Goal: Task Accomplishment & Management: Manage account settings

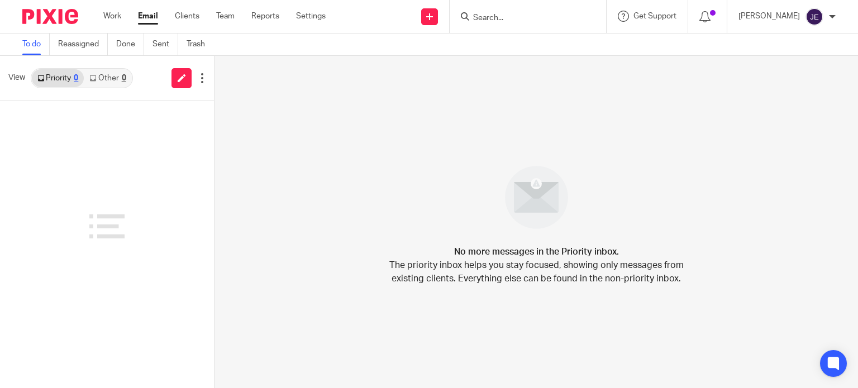
click at [116, 78] on link "Other 0" at bounding box center [107, 78] width 47 height 18
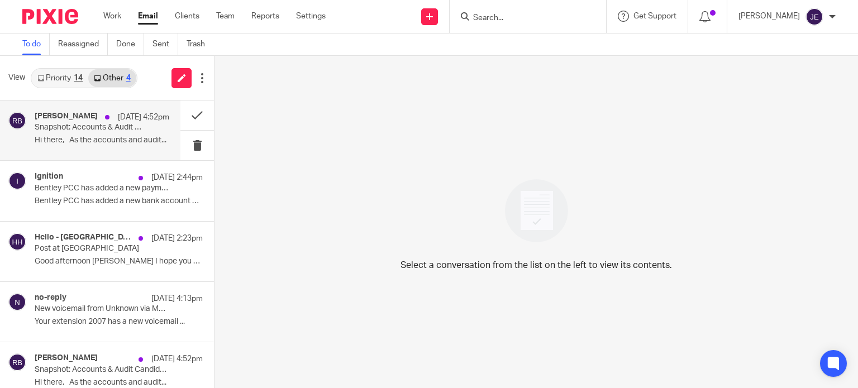
click at [102, 128] on p "Snapshot: Accounts & Audit Candidates" at bounding box center [89, 127] width 108 height 9
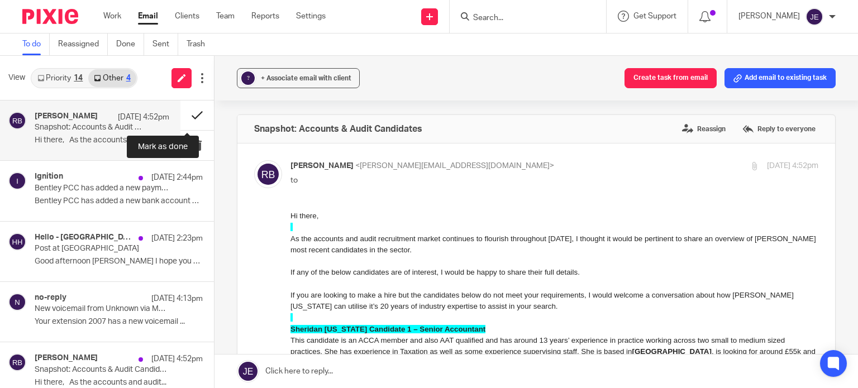
click at [187, 111] on button at bounding box center [197, 116] width 34 height 30
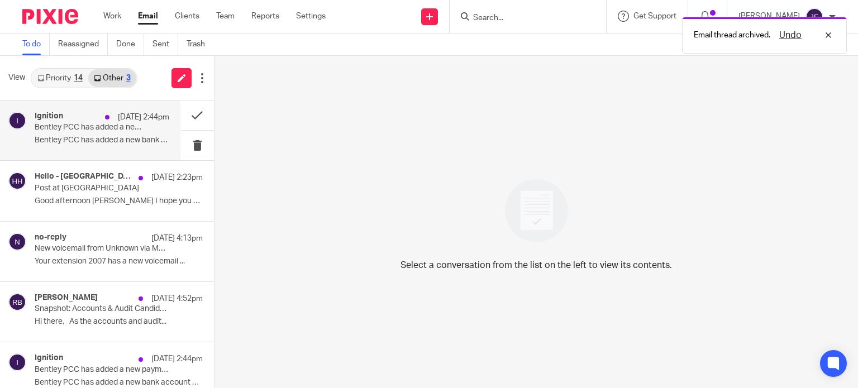
click at [101, 135] on div "Ignition [DATE] 2:44pm Bentley PCC has added a new payment method Bentley PCC h…" at bounding box center [102, 130] width 135 height 37
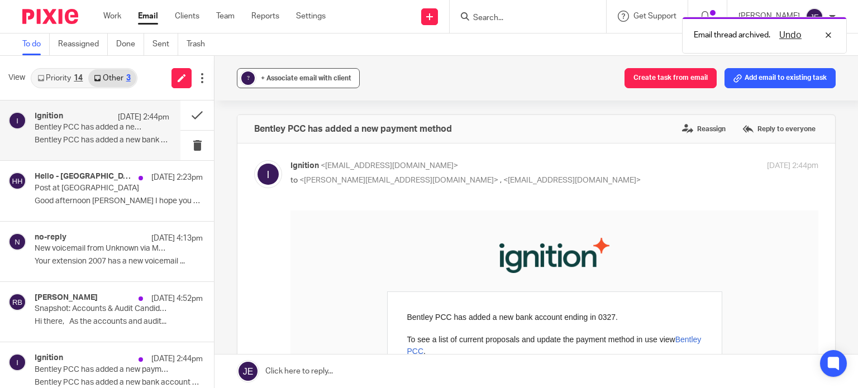
click at [273, 75] on span "+ Associate email with client" at bounding box center [306, 78] width 91 height 7
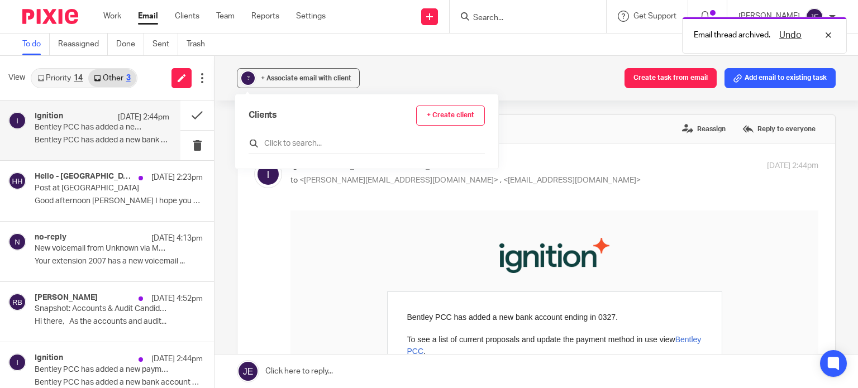
click at [287, 141] on input "text" at bounding box center [367, 143] width 236 height 11
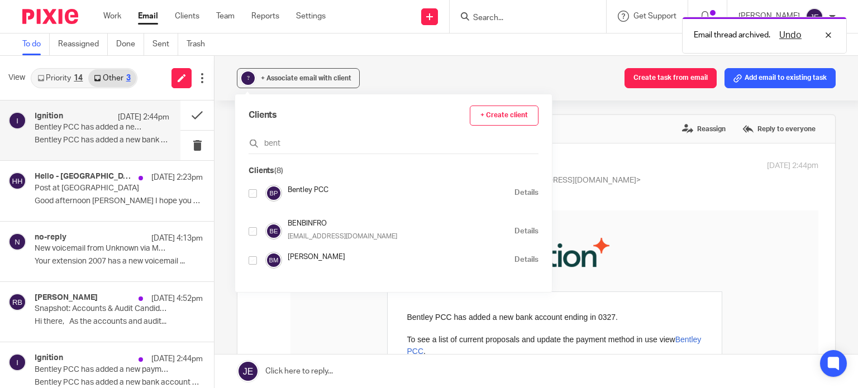
type input "bent"
click at [253, 191] on input "checkbox" at bounding box center [253, 193] width 8 height 8
checkbox input "true"
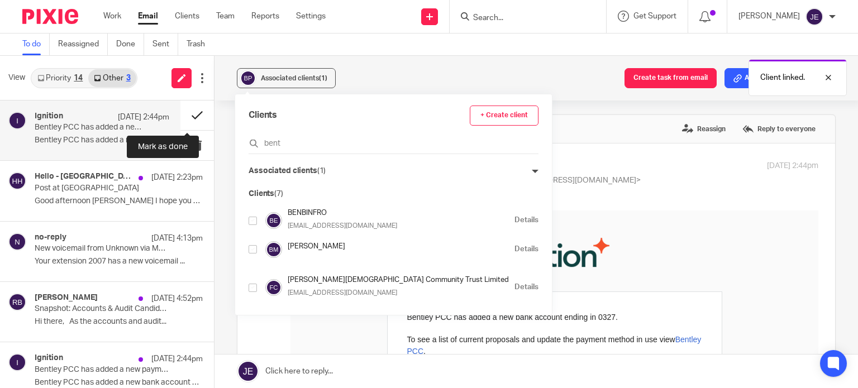
click at [187, 112] on button at bounding box center [197, 116] width 34 height 30
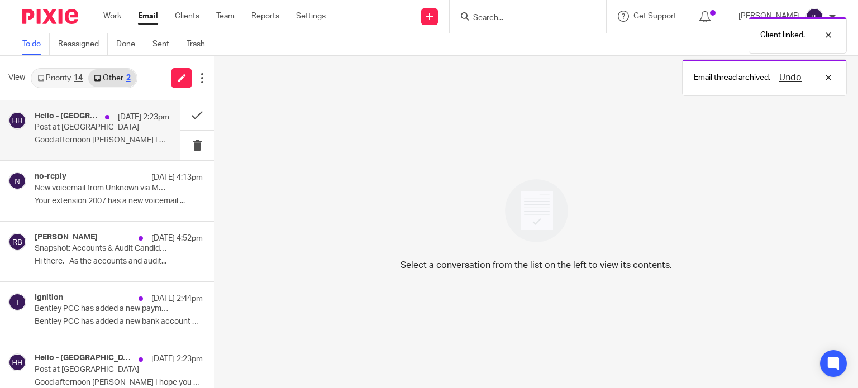
click at [61, 122] on div "Hello - [GEOGRAPHIC_DATA] [DATE] 2:23pm" at bounding box center [102, 117] width 135 height 11
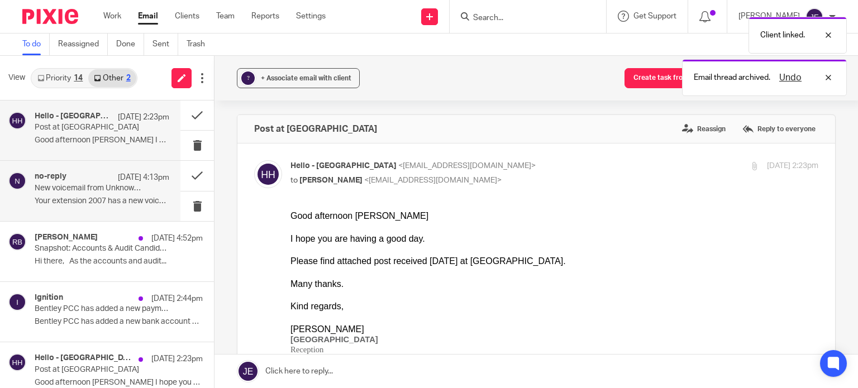
click at [69, 208] on div "no-reply [DATE] 4:13pm New voicemail from Unknown via M&P Enquiries Your extens…" at bounding box center [102, 190] width 135 height 37
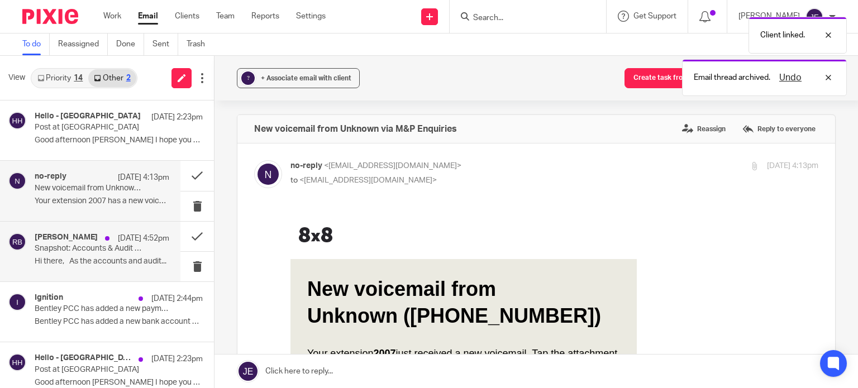
click at [77, 252] on p "Snapshot: Accounts & Audit Candidates" at bounding box center [89, 248] width 108 height 9
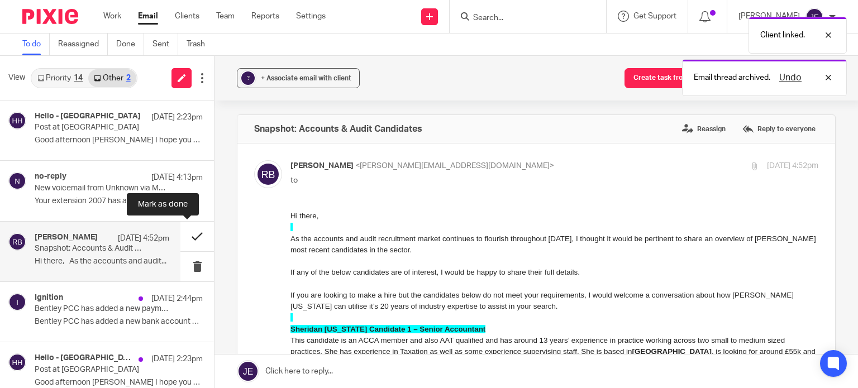
click at [180, 235] on button at bounding box center [197, 237] width 34 height 30
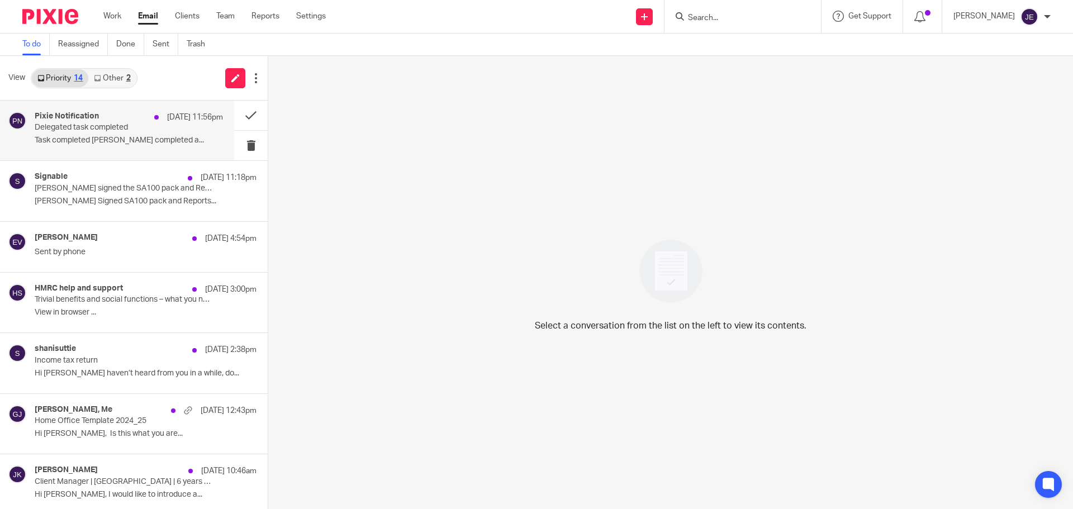
click at [86, 135] on div "Pixie Notification 24 Sep 11:56pm Delegated task completed Task completed David…" at bounding box center [129, 130] width 188 height 37
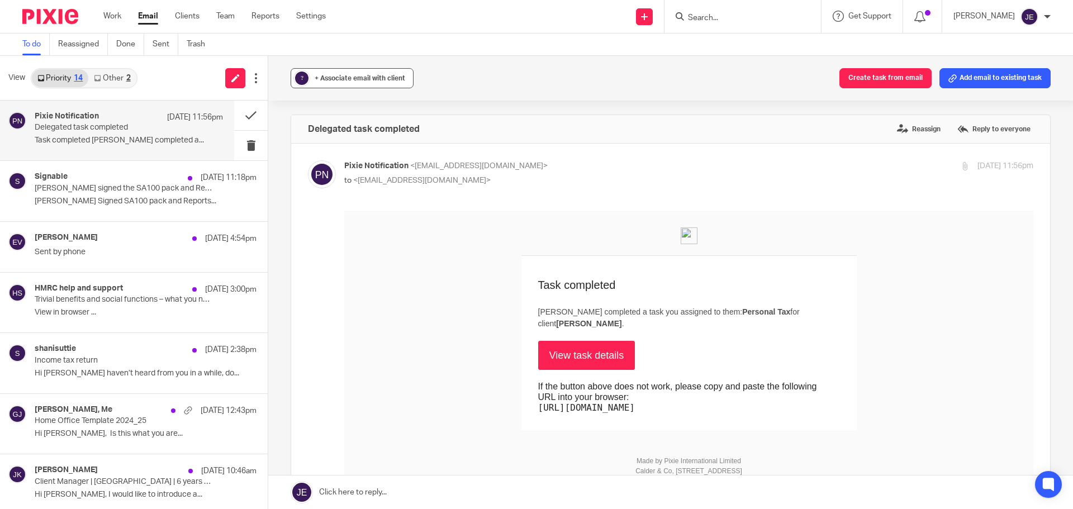
click at [345, 83] on div "+ Associate email with client" at bounding box center [360, 78] width 91 height 11
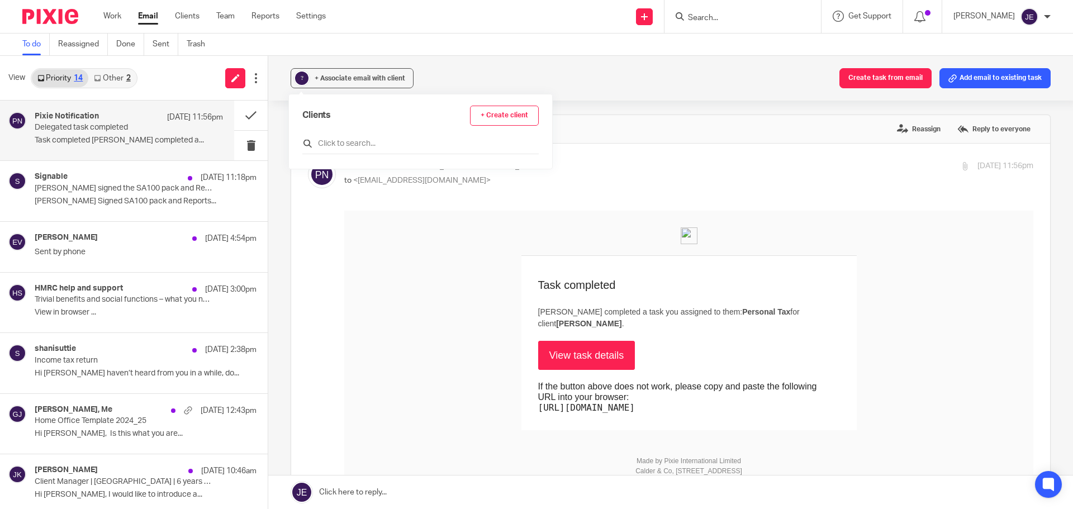
click at [347, 141] on input "text" at bounding box center [420, 143] width 236 height 11
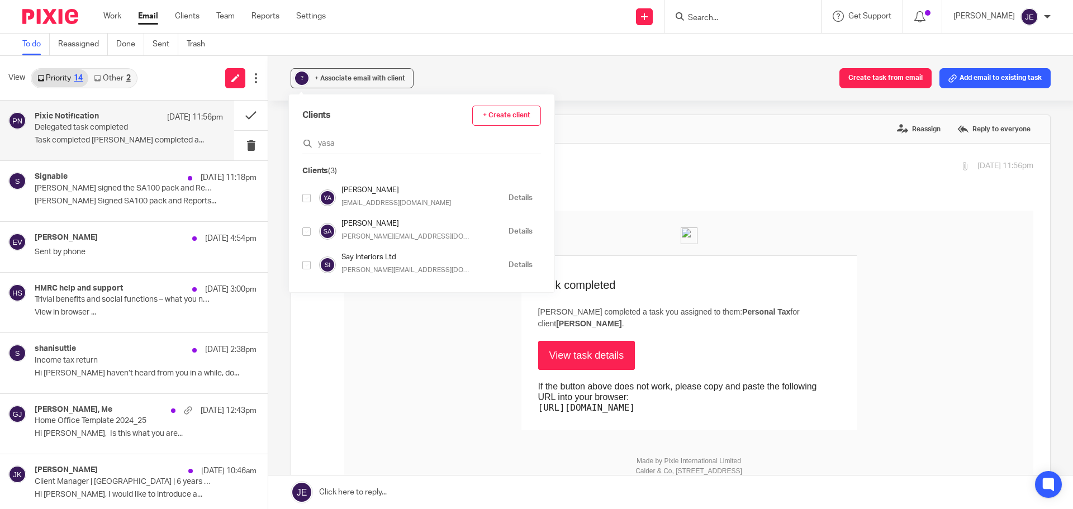
type input "yasa"
click at [307, 199] on input "checkbox" at bounding box center [306, 198] width 8 height 8
checkbox input "true"
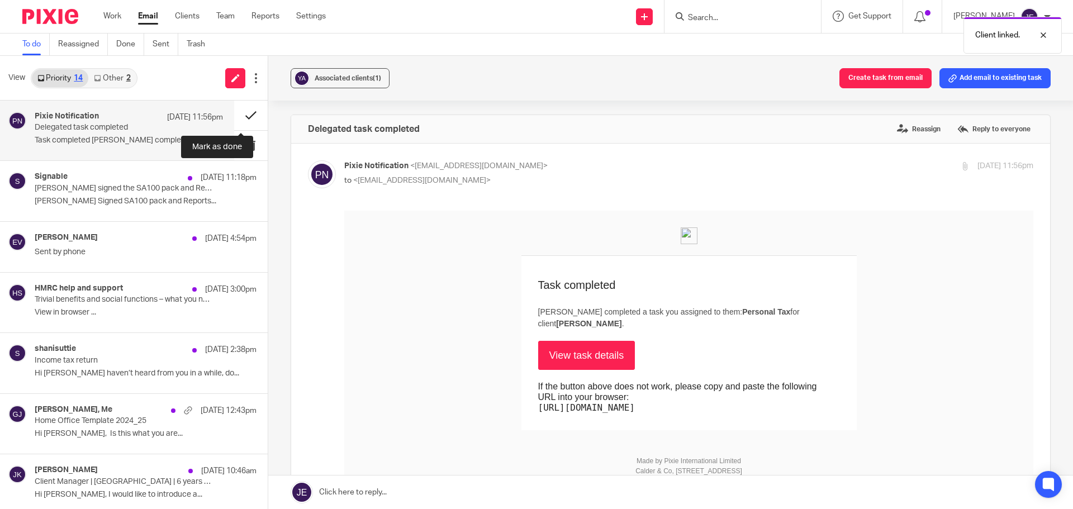
click at [245, 117] on button at bounding box center [251, 116] width 34 height 30
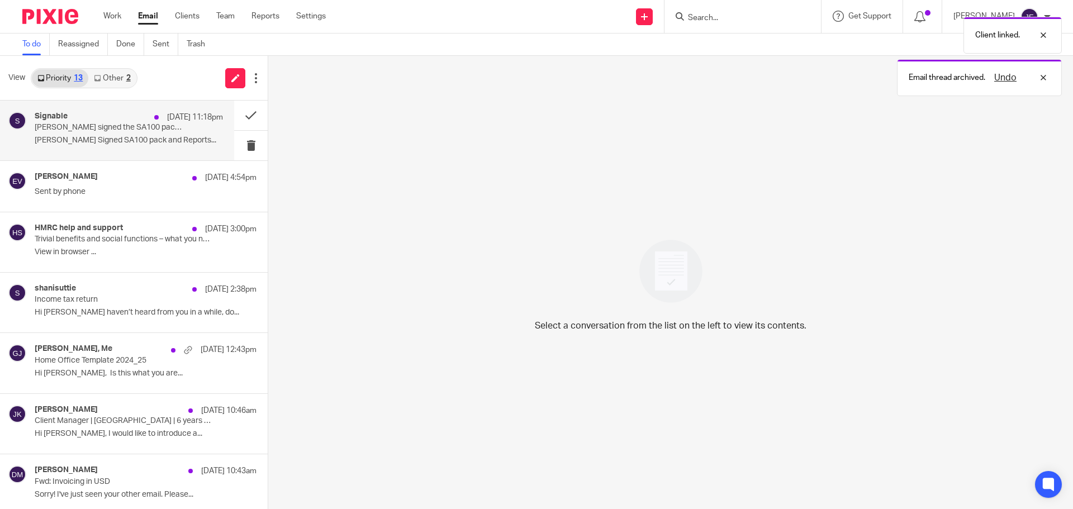
click at [99, 120] on div "Signable 24 Sep 11:18pm" at bounding box center [129, 117] width 188 height 11
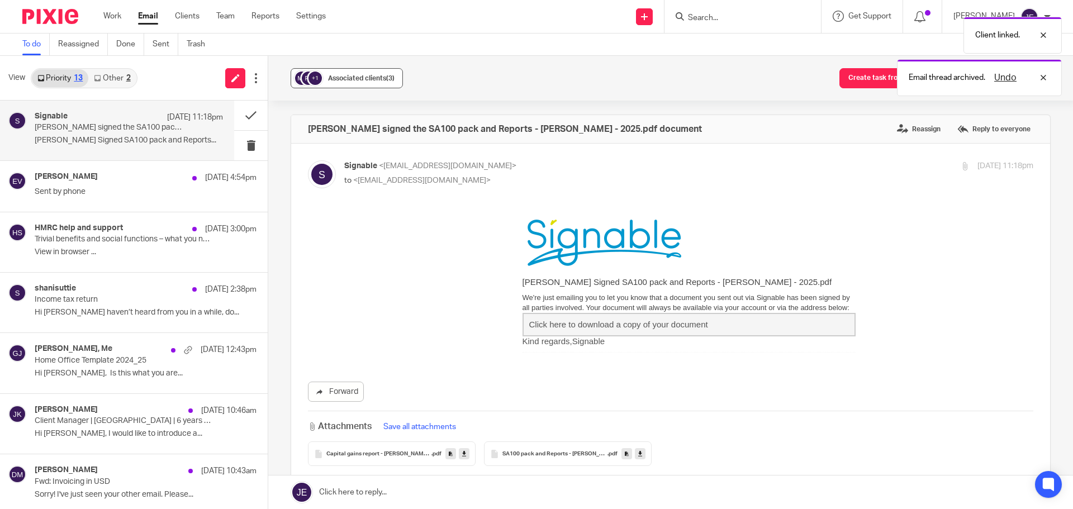
click at [325, 78] on button "+1 Associated clients (3)" at bounding box center [347, 78] width 112 height 20
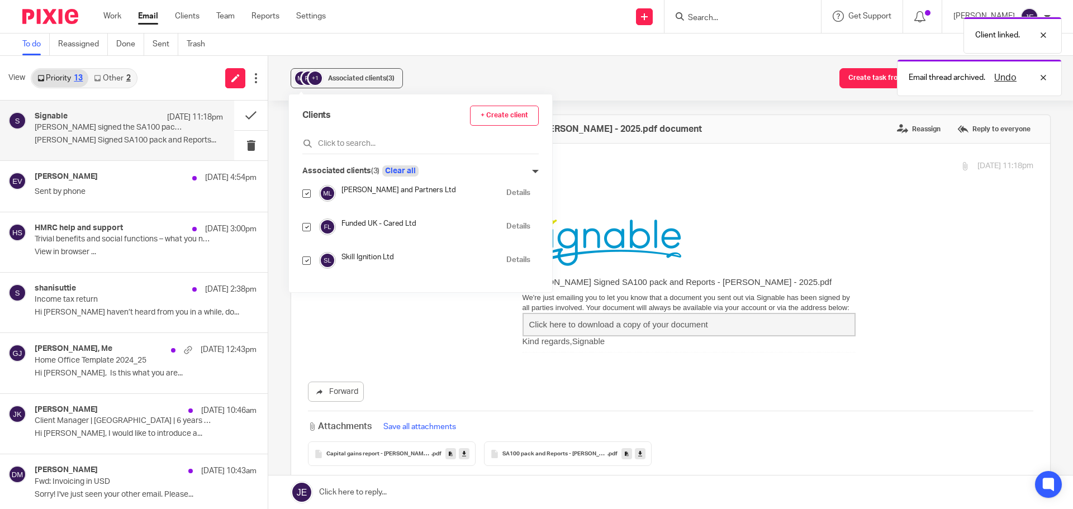
click at [400, 166] on button "Clear all" at bounding box center [400, 170] width 36 height 11
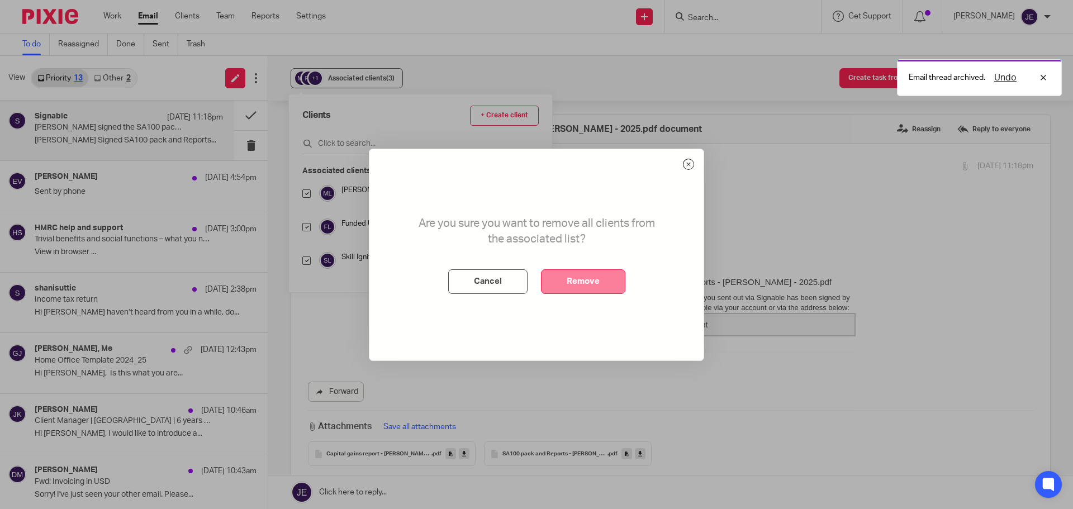
click at [580, 274] on button "Remove" at bounding box center [583, 281] width 84 height 25
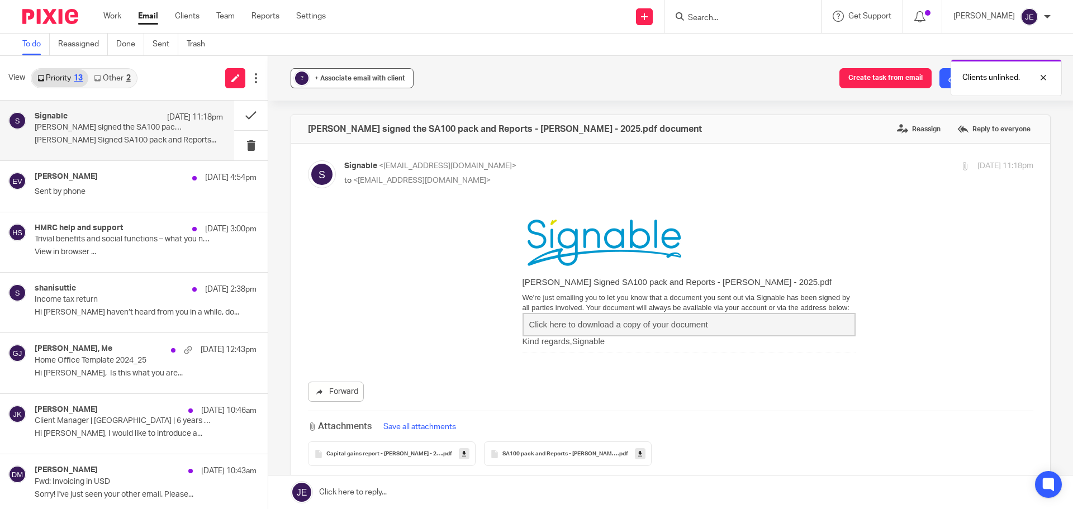
click at [337, 76] on span "+ Associate email with client" at bounding box center [360, 78] width 91 height 7
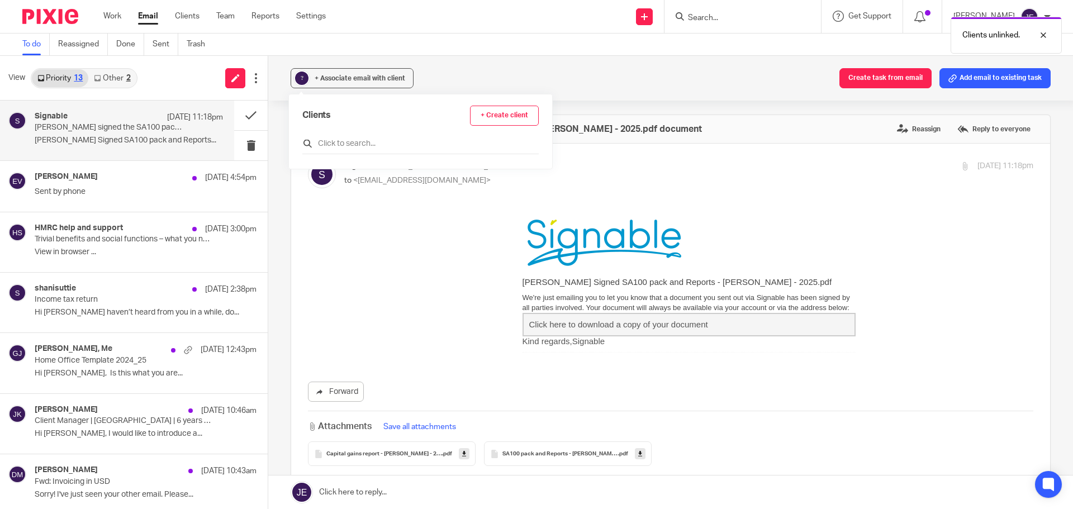
click at [331, 142] on input "text" at bounding box center [420, 143] width 236 height 11
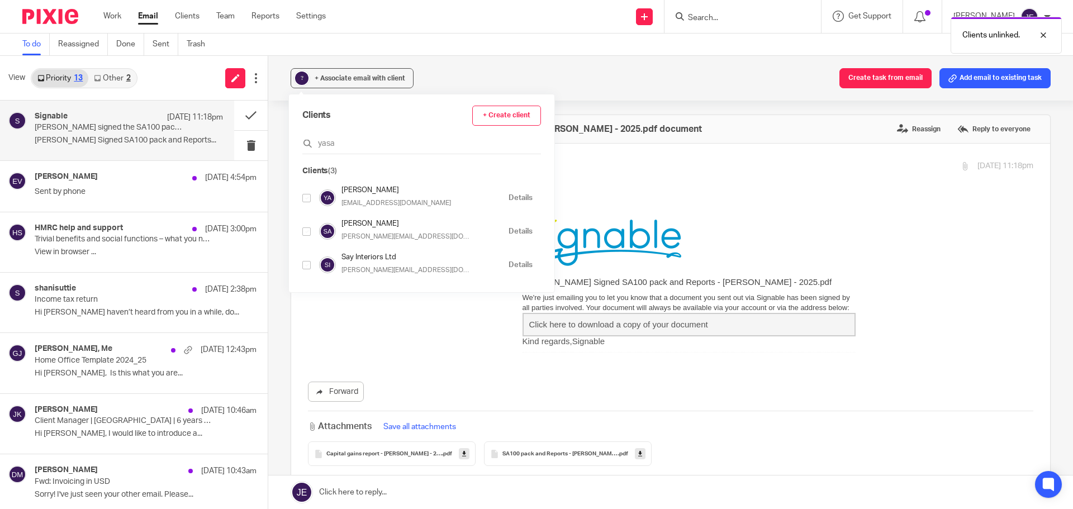
type input "yasa"
click at [307, 198] on input "checkbox" at bounding box center [306, 198] width 8 height 8
checkbox input "true"
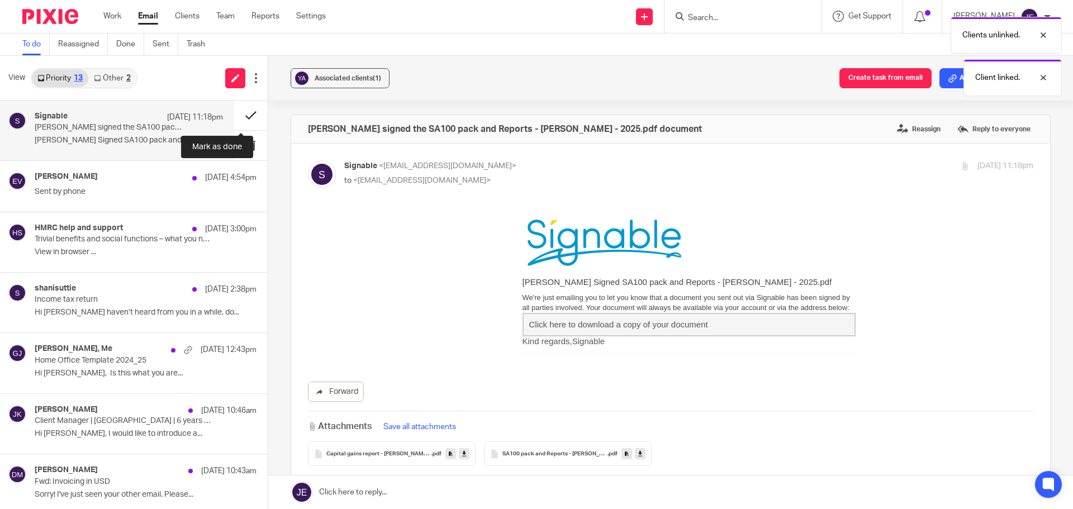
click at [243, 110] on button at bounding box center [251, 116] width 34 height 30
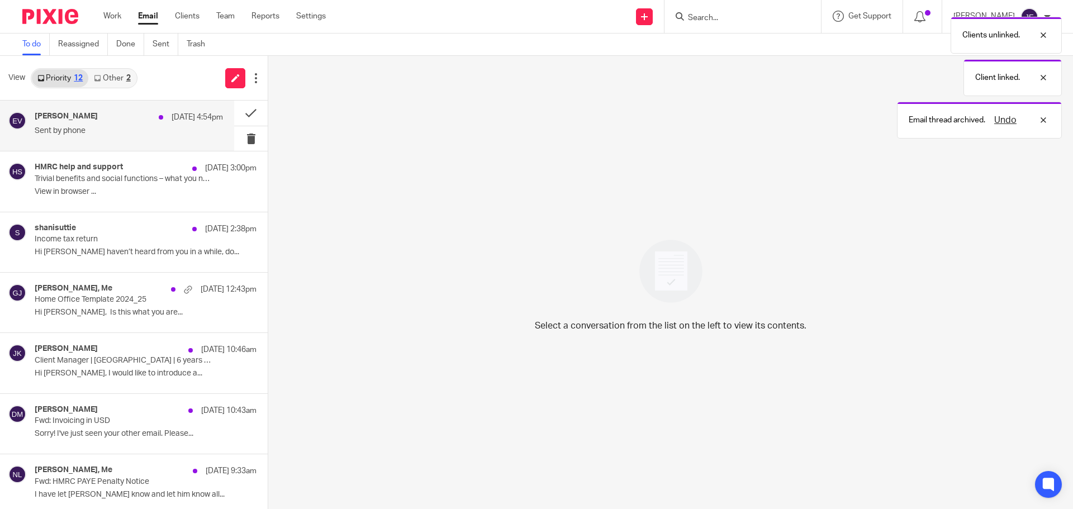
click at [83, 111] on div "Edward Verity 24 Sep 4:54pm Sent by phone" at bounding box center [117, 126] width 234 height 50
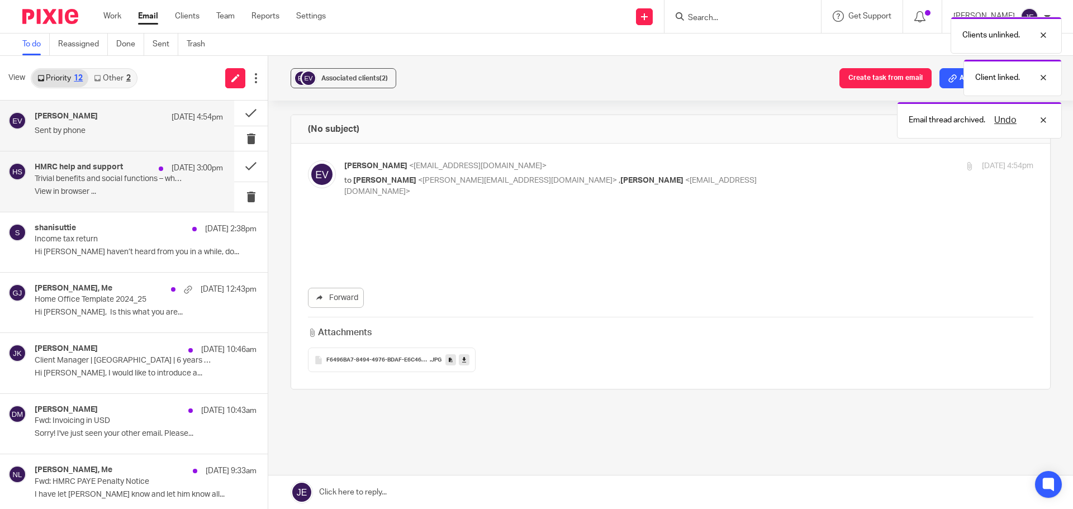
click at [77, 174] on p "Trivial benefits and social functions – what you need to know" at bounding box center [110, 178] width 151 height 9
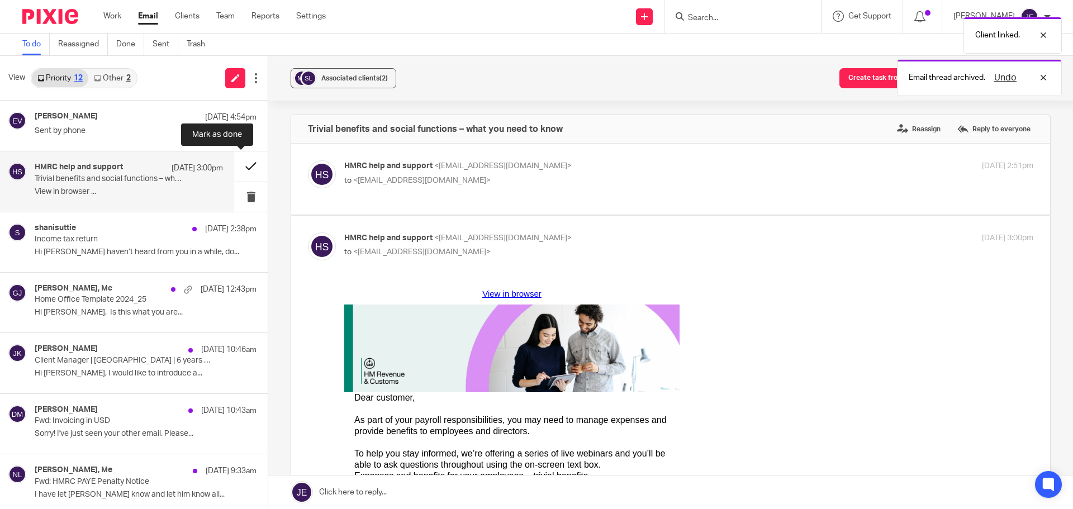
click at [242, 165] on button at bounding box center [251, 166] width 34 height 30
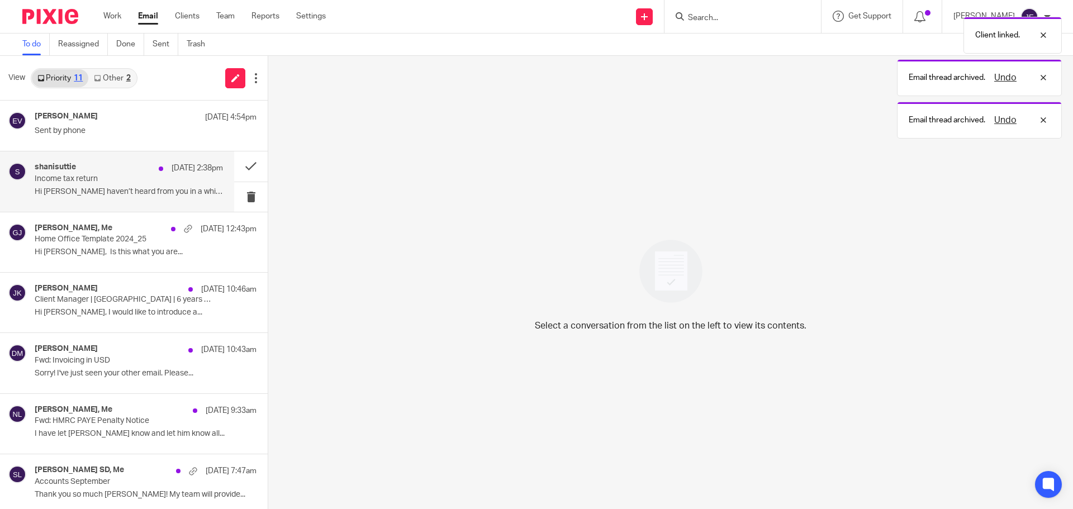
click at [92, 180] on p "Income tax return" at bounding box center [110, 178] width 151 height 9
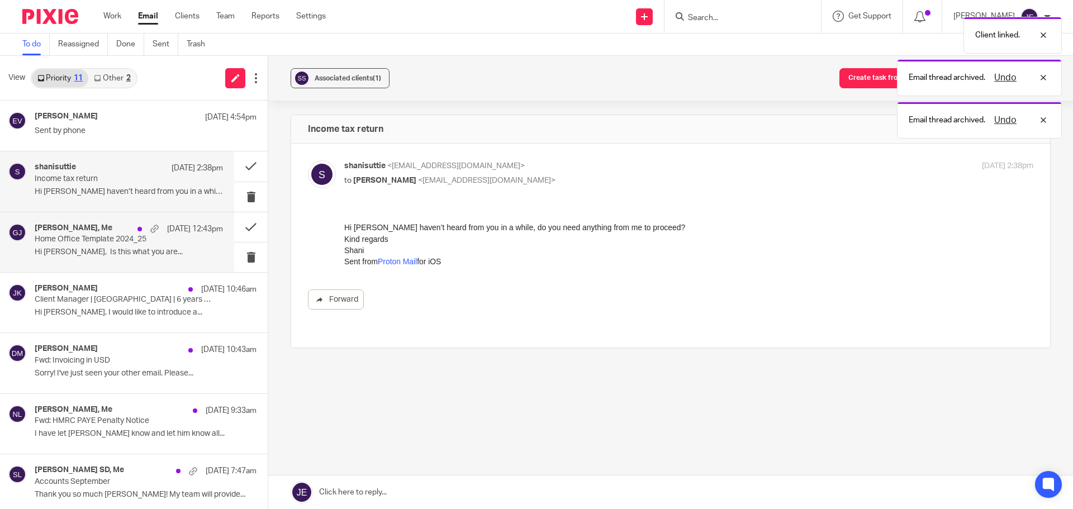
click at [99, 239] on p "Home Office Template 2024_25" at bounding box center [110, 239] width 151 height 9
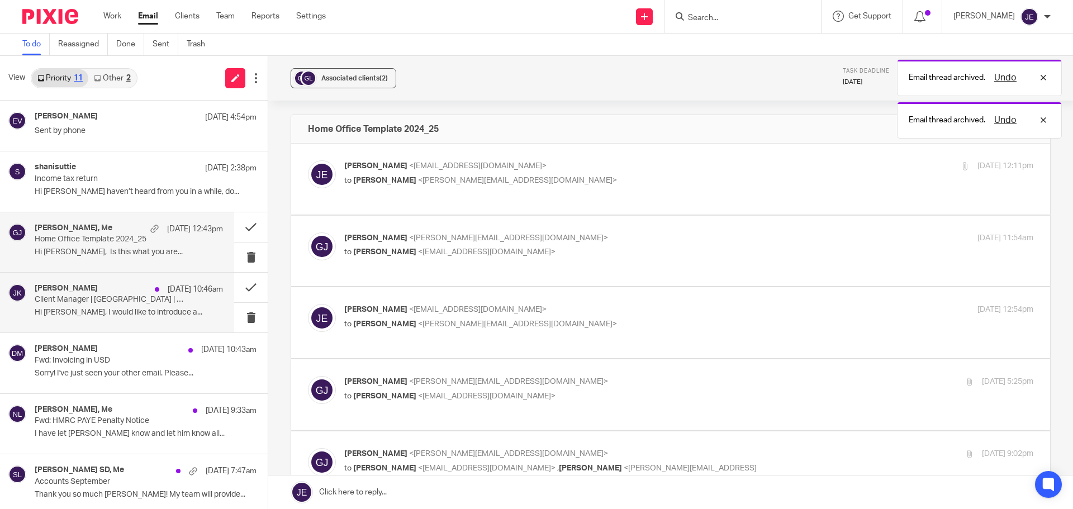
click at [127, 317] on p "Hi Peter, I would like to introduce a..." at bounding box center [129, 312] width 188 height 9
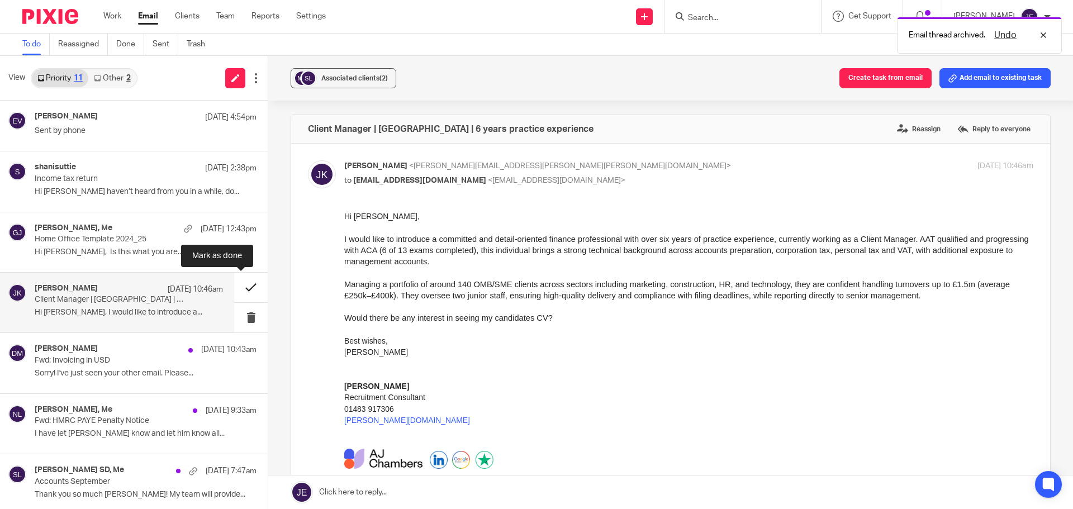
click at [234, 285] on button at bounding box center [251, 288] width 34 height 30
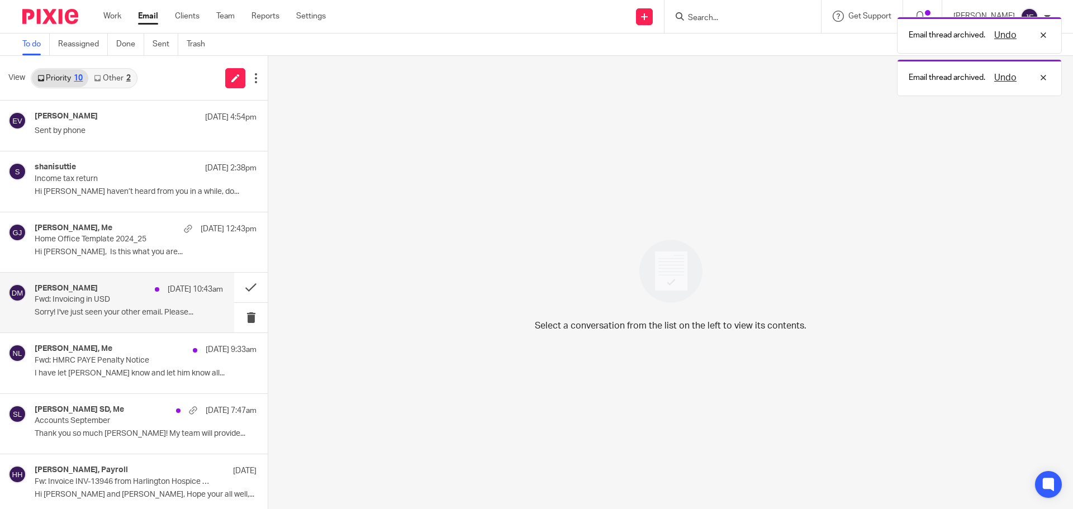
click at [137, 313] on p "Sorry! I've just seen your other email. Please..." at bounding box center [129, 312] width 188 height 9
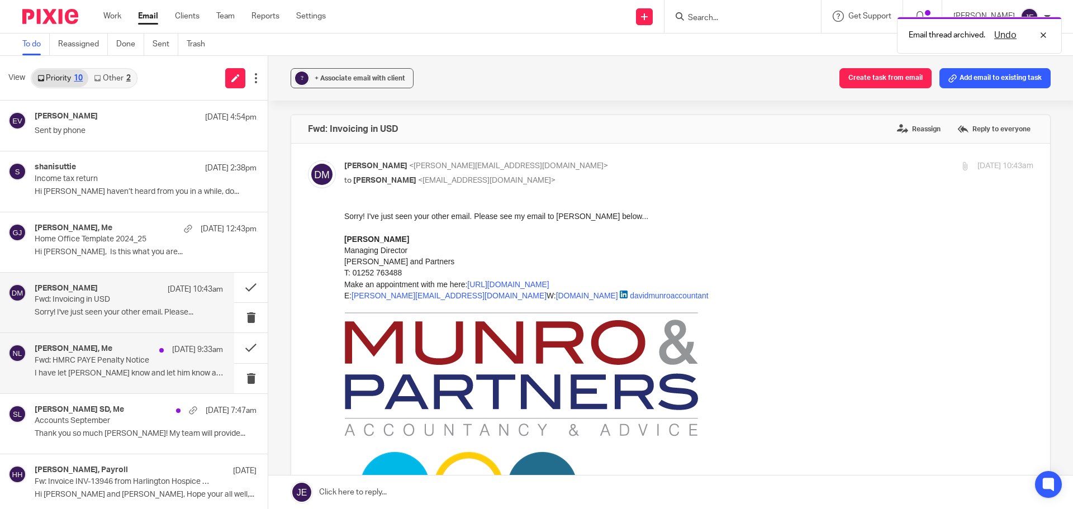
click at [135, 371] on p "I have let David know and let him know all..." at bounding box center [129, 373] width 188 height 9
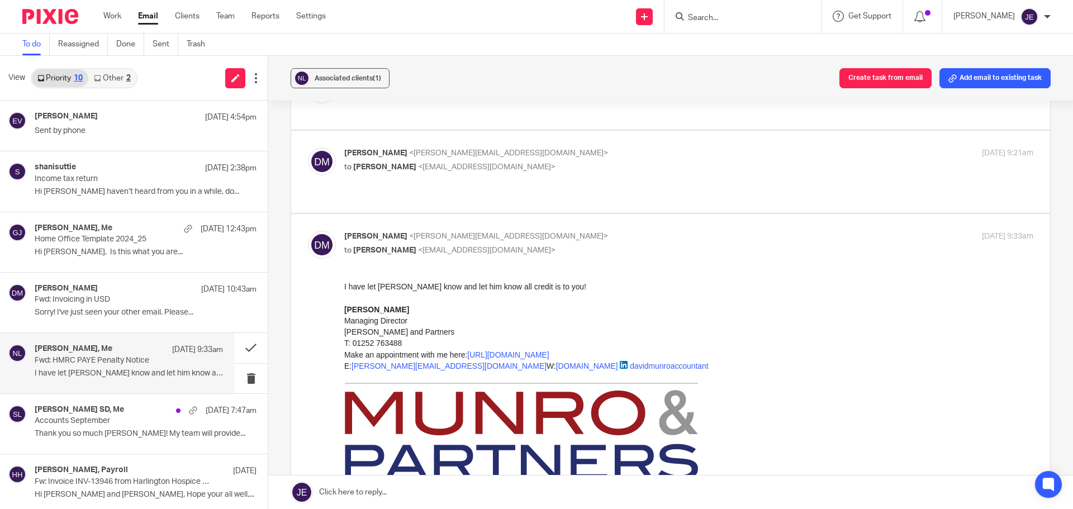
scroll to position [447, 0]
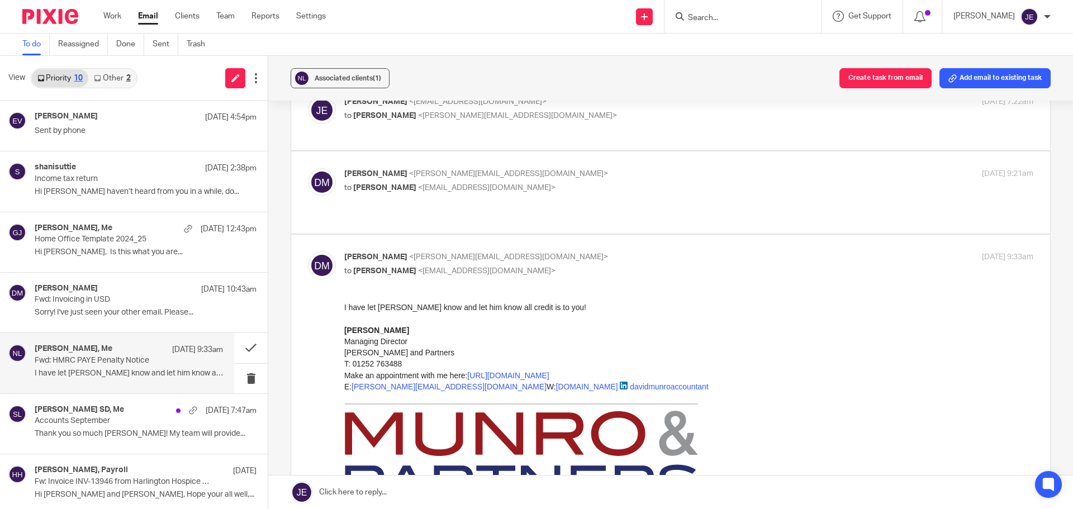
click at [561, 191] on p "to Jade Eveleigh <jade@munroandpartners.com>" at bounding box center [573, 188] width 459 height 12
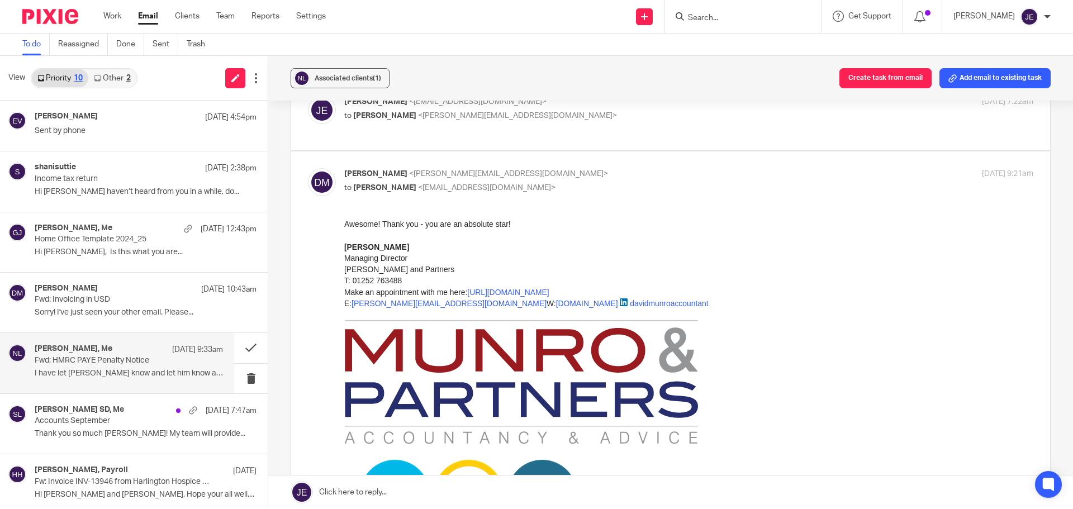
scroll to position [0, 0]
click at [561, 191] on p "to Jade Eveleigh <jade@munroandpartners.com>" at bounding box center [573, 188] width 459 height 12
checkbox input "false"
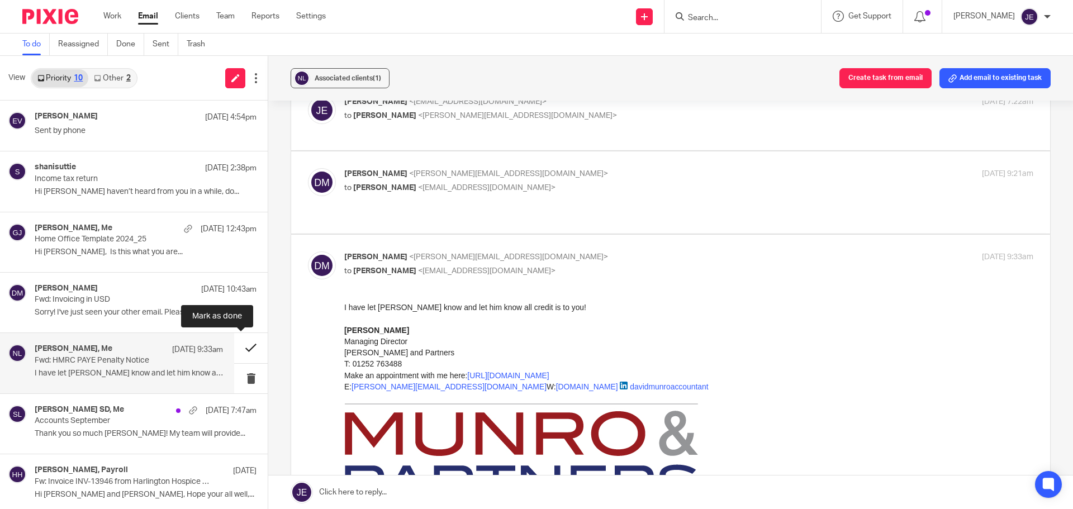
click at [240, 347] on button at bounding box center [251, 348] width 34 height 30
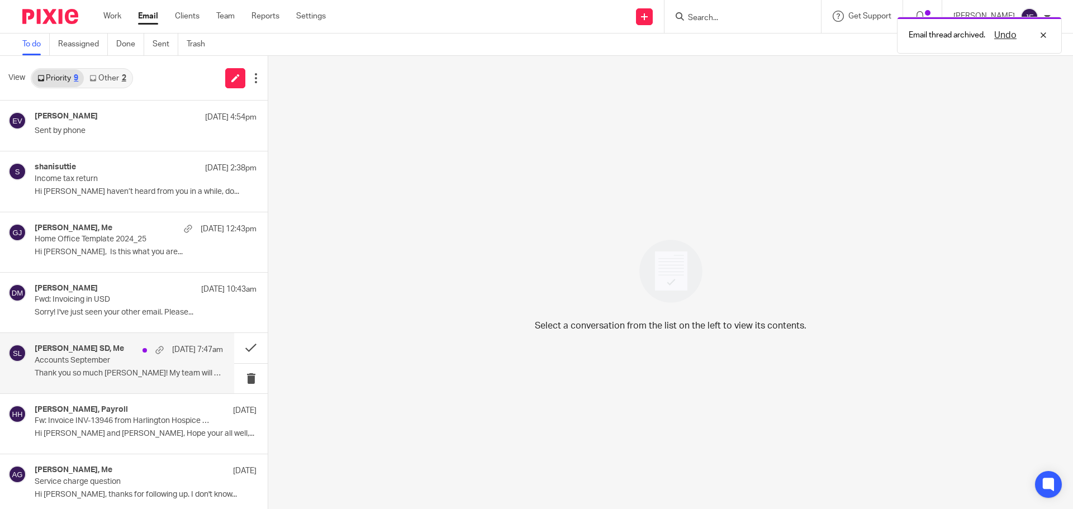
click at [93, 363] on p "Accounts September" at bounding box center [110, 360] width 151 height 9
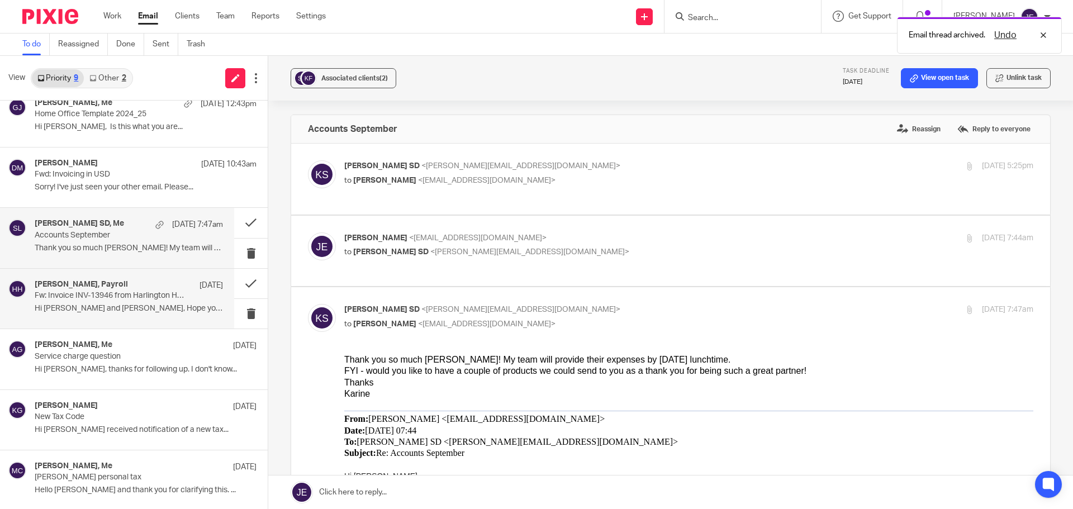
scroll to position [127, 0]
click at [96, 296] on p "Fw: Invoice INV-13946 from Harlington Hospice Association Ltd for Peter Lock" at bounding box center [110, 293] width 151 height 9
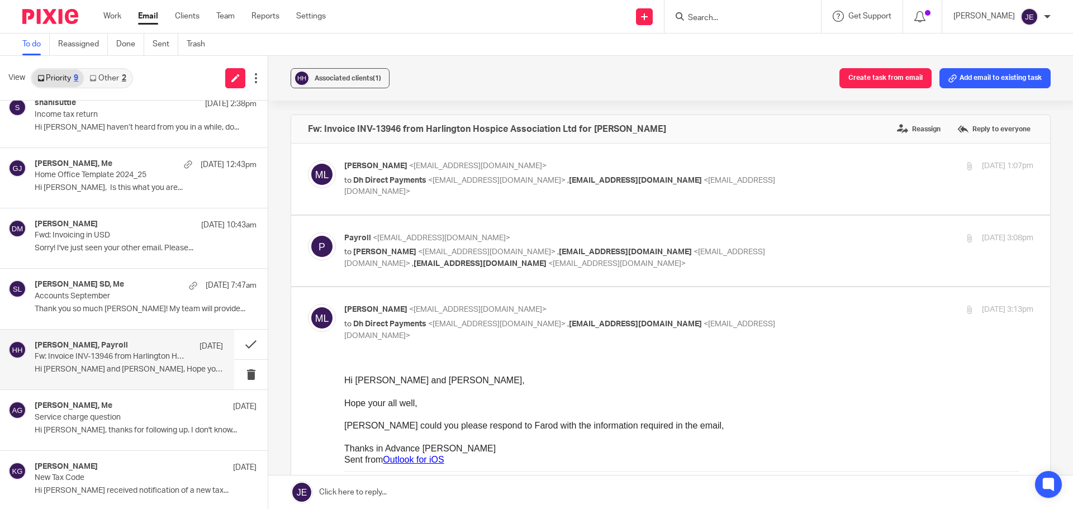
scroll to position [0, 0]
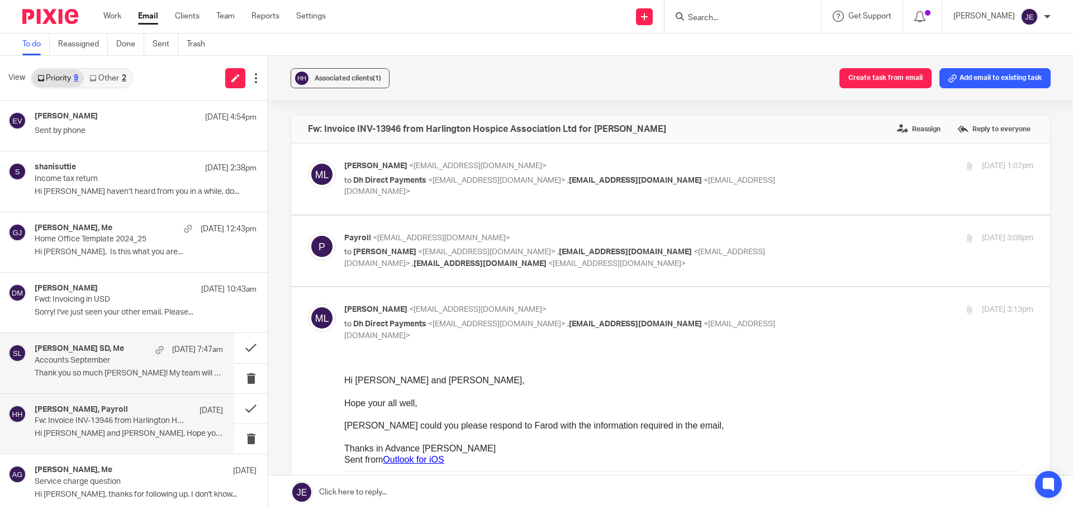
click at [94, 363] on p "Accounts September" at bounding box center [110, 360] width 151 height 9
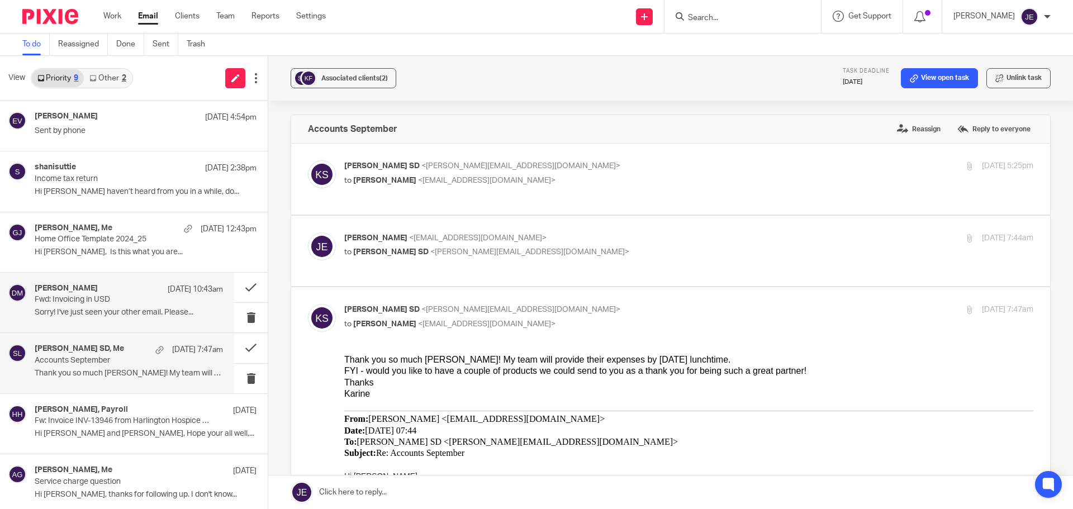
click at [97, 302] on p "Fwd: Invoicing in USD" at bounding box center [110, 299] width 151 height 9
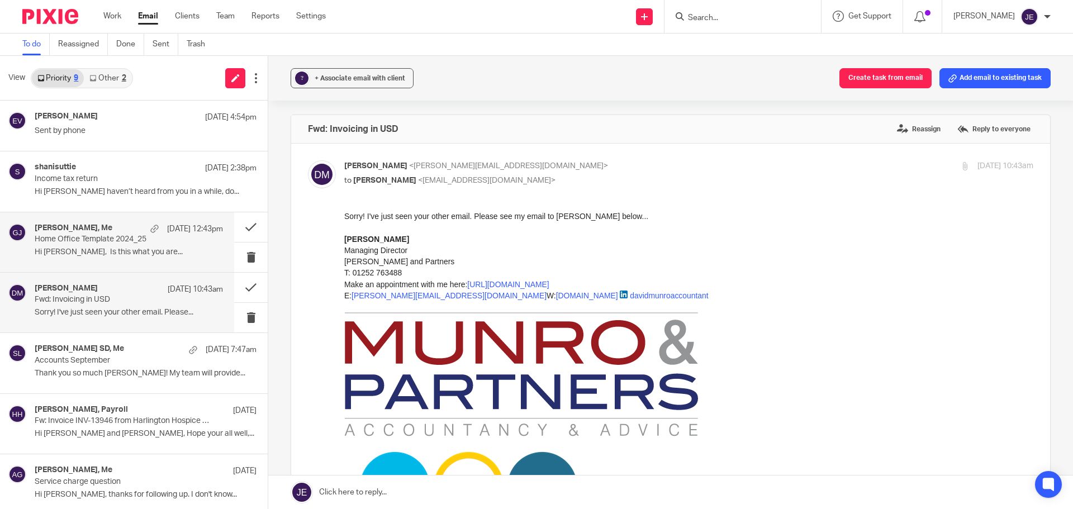
click at [104, 251] on p "Hi Jade, Is this what you are..." at bounding box center [129, 251] width 188 height 9
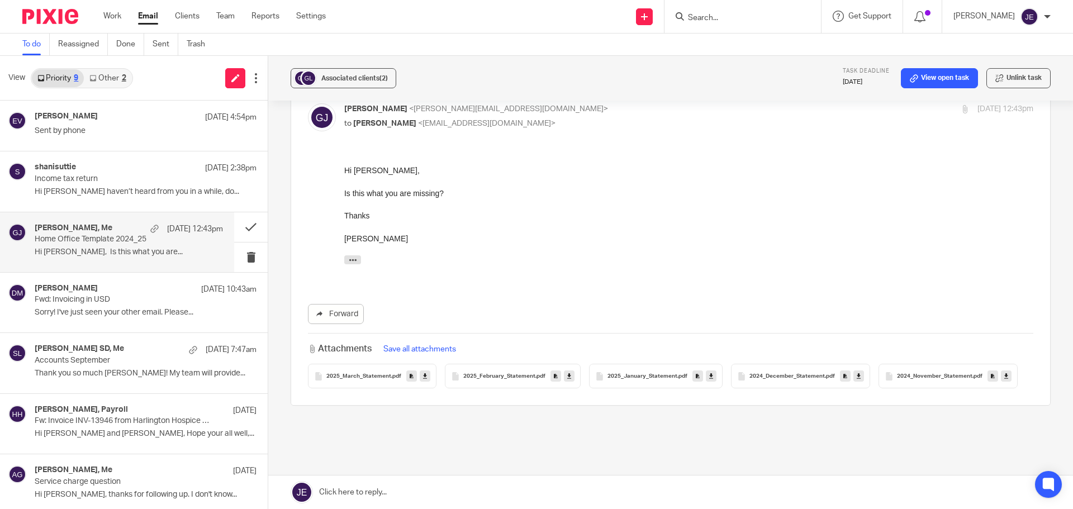
scroll to position [824, 0]
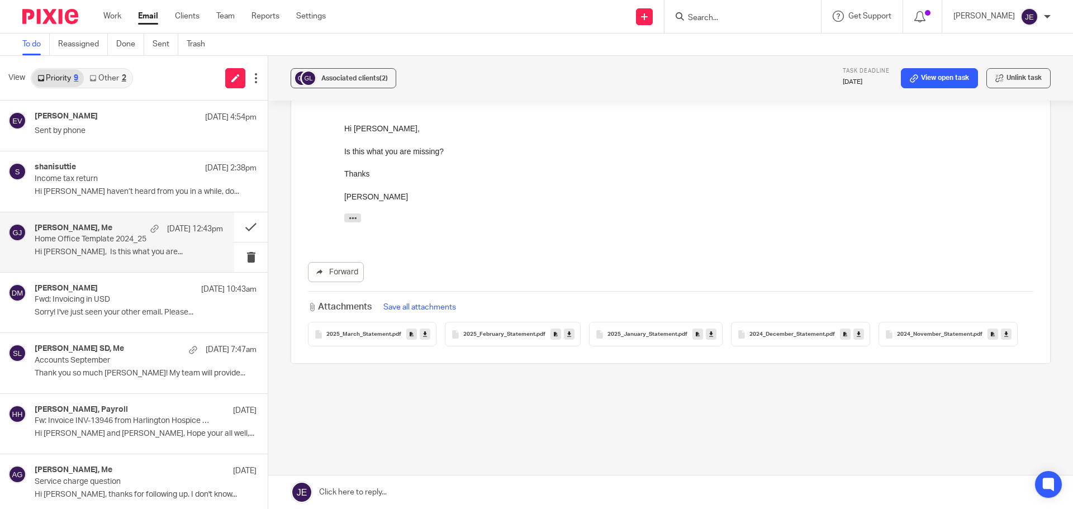
click at [858, 336] on span "2024_November_Statement" at bounding box center [934, 334] width 75 height 7
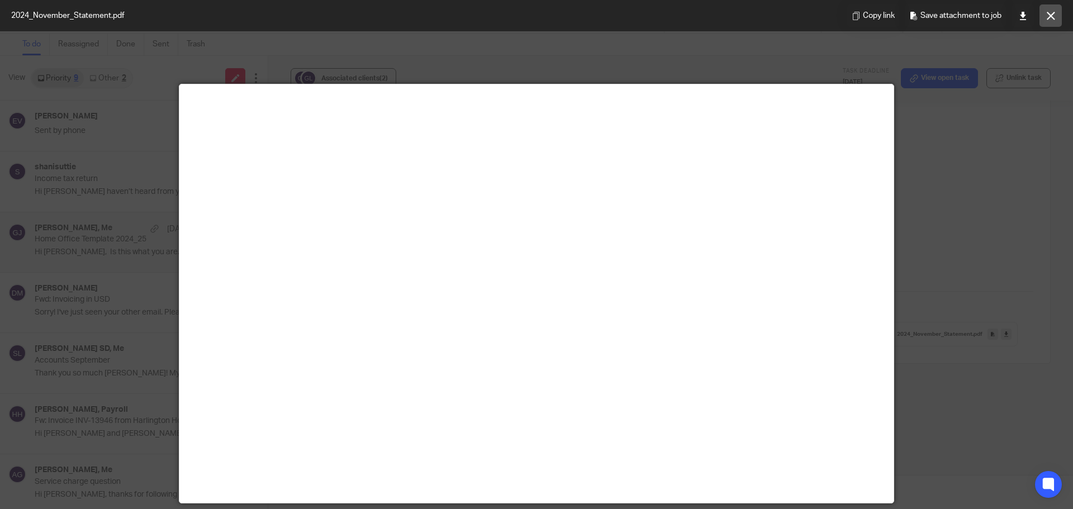
click at [858, 12] on icon at bounding box center [1050, 16] width 8 height 8
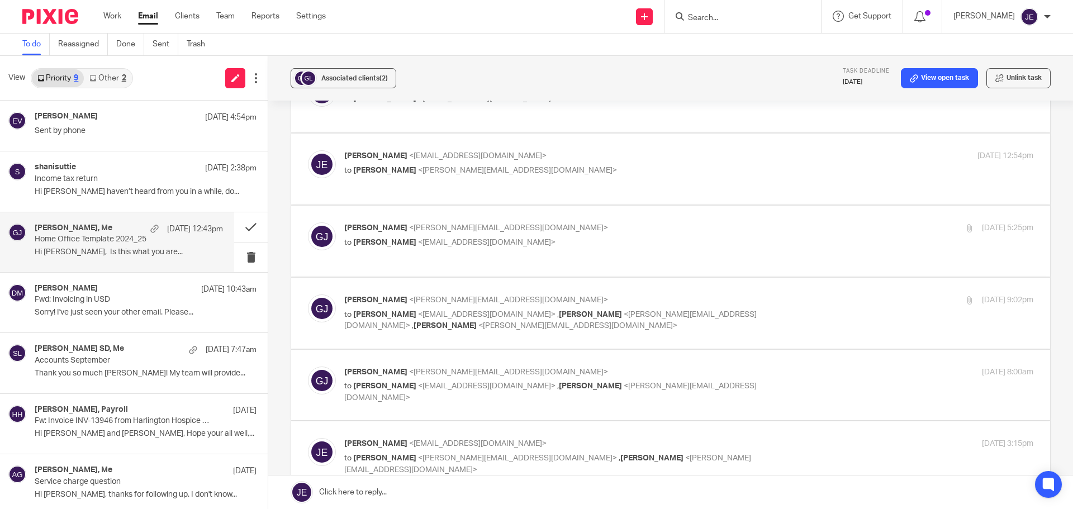
scroll to position [0, 0]
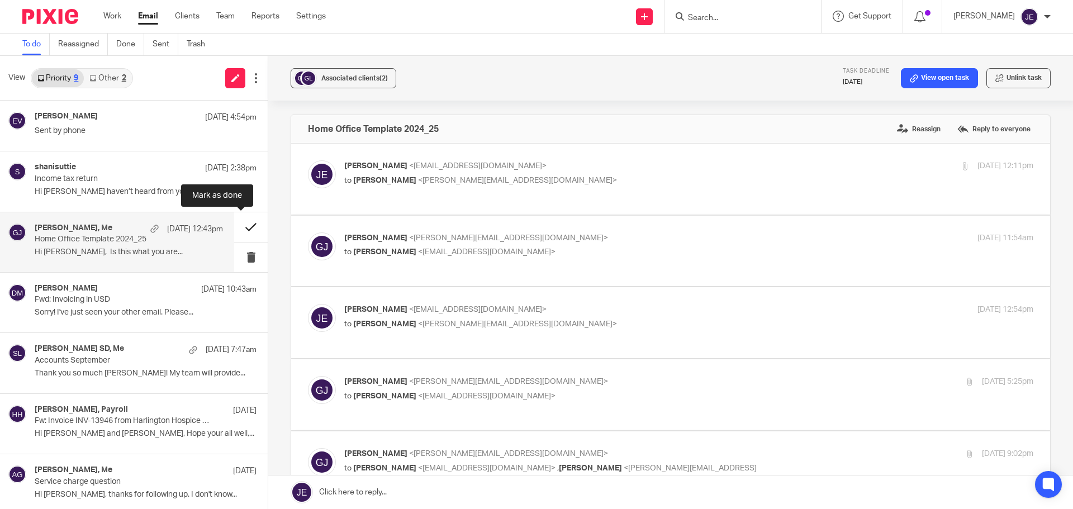
click at [241, 226] on button at bounding box center [251, 227] width 34 height 30
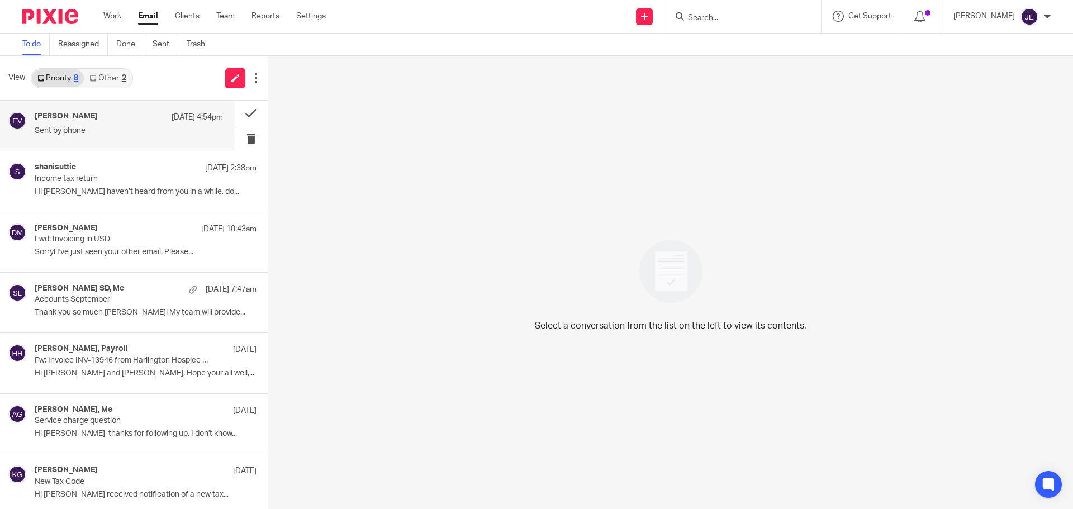
click at [163, 125] on div "Edward Verity 24 Sep 4:54pm Sent by phone" at bounding box center [129, 126] width 188 height 28
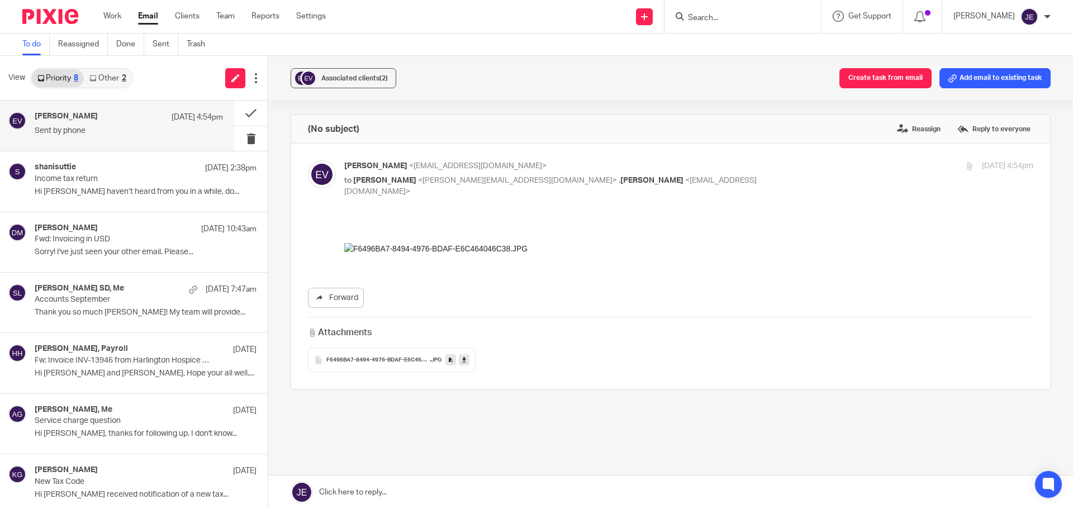
click at [413, 347] on div "F6496BA7-8494-4976-BDAF-E6C464046C38 .JPG" at bounding box center [392, 359] width 168 height 25
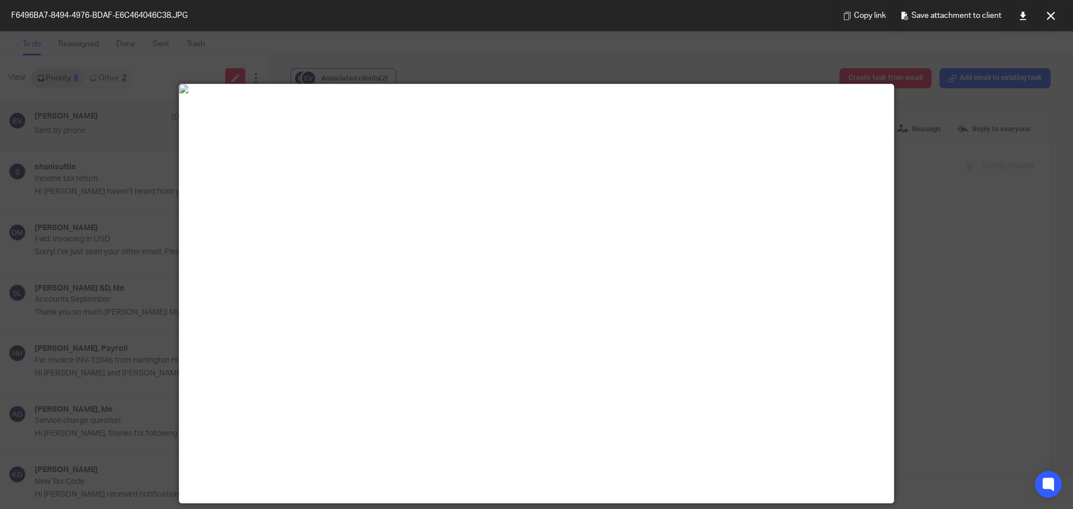
scroll to position [279, 0]
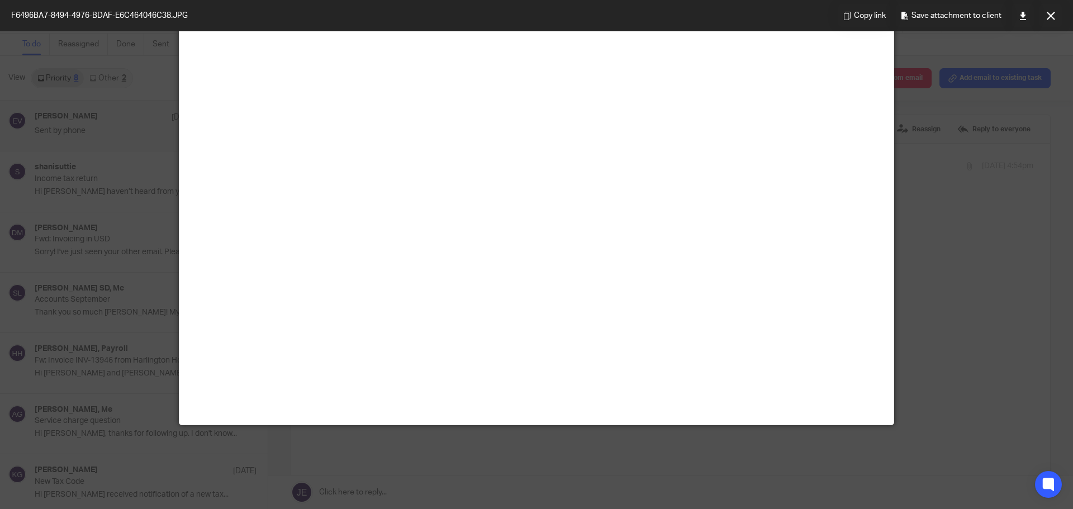
click at [858, 12] on icon at bounding box center [1050, 16] width 8 height 8
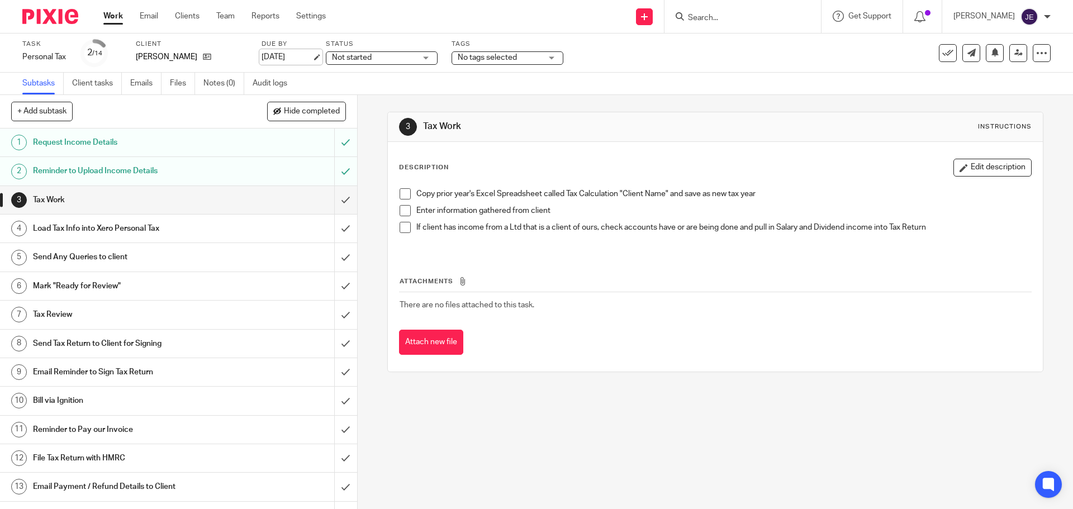
click at [312, 55] on link "[DATE]" at bounding box center [286, 57] width 50 height 12
click at [374, 52] on span "Not started" at bounding box center [374, 58] width 84 height 12
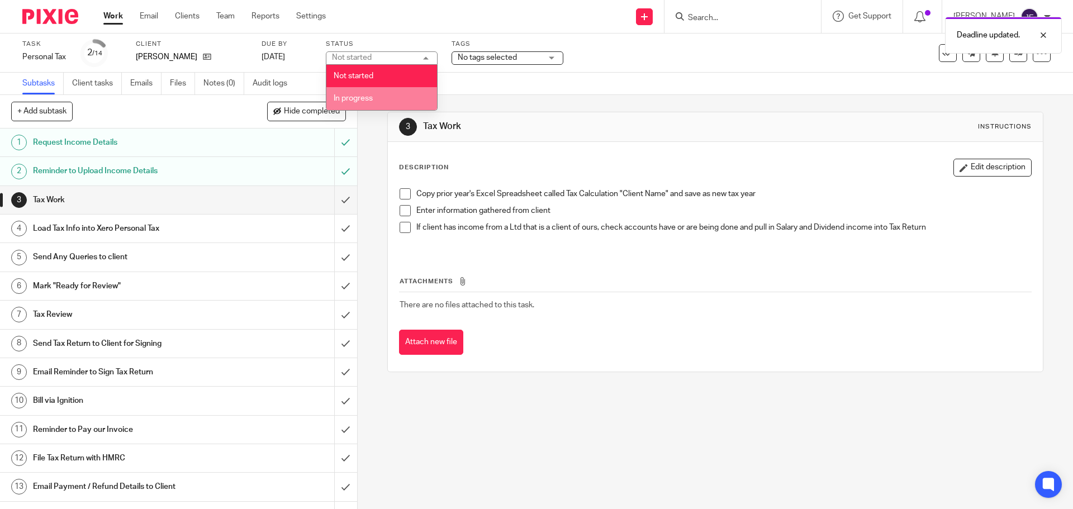
click at [380, 99] on li "In progress" at bounding box center [381, 98] width 111 height 23
